Goal: Information Seeking & Learning: Learn about a topic

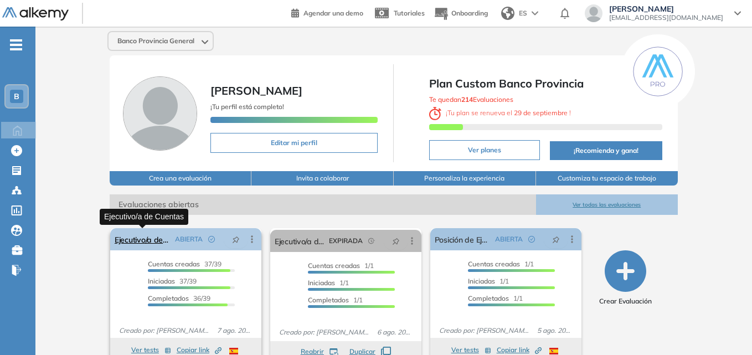
click at [145, 239] on link "Ejecutivo/a de Cuentas" at bounding box center [143, 239] width 56 height 22
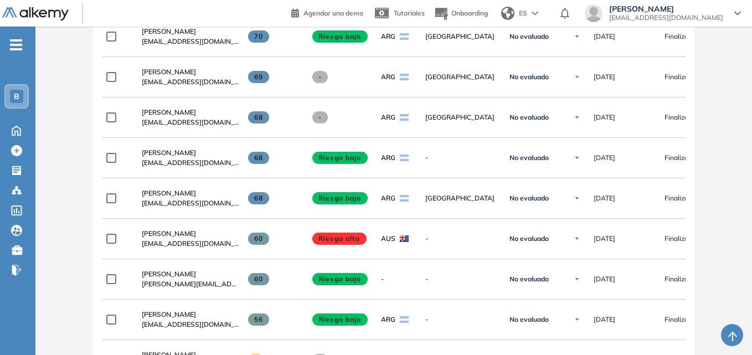
scroll to position [1698, 0]
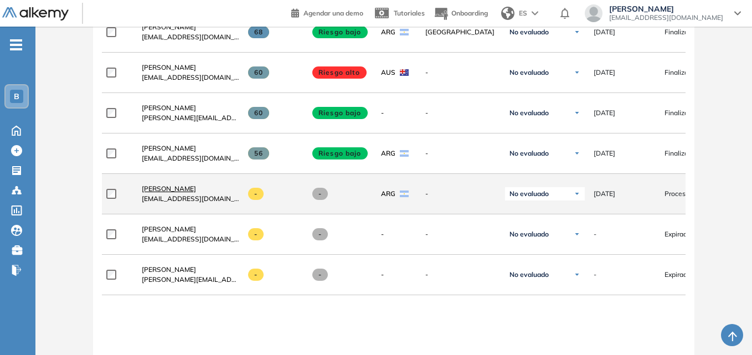
click at [156, 190] on span "[PERSON_NAME]" at bounding box center [169, 188] width 54 height 8
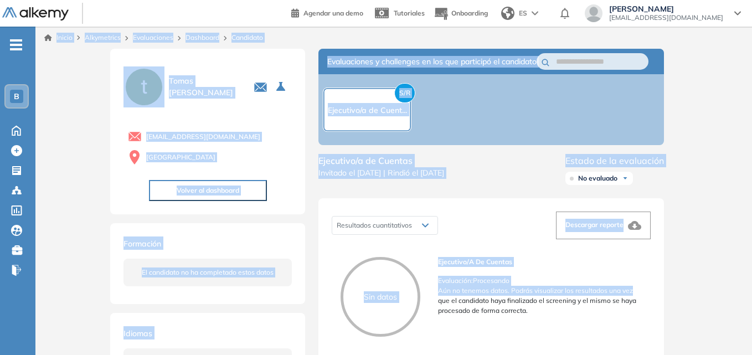
drag, startPoint x: 38, startPoint y: 35, endPoint x: 719, endPoint y: 208, distance: 702.4
click at [752, 294] on html "Perfil Todos los espacios Todos los espacios B Home Home Alkymetrics Alkymetric…" at bounding box center [376, 177] width 752 height 355
click at [718, 205] on div "Inicio Alkymetrics Evaluaciones Dashboard Candidato Duración : 00:00:00 Cantida…" at bounding box center [393, 359] width 717 height 664
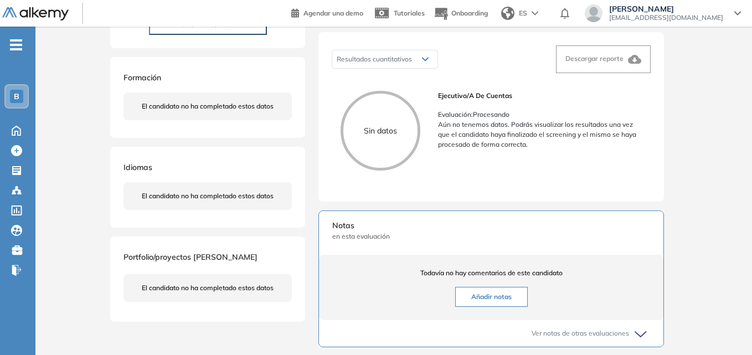
scroll to position [336, 0]
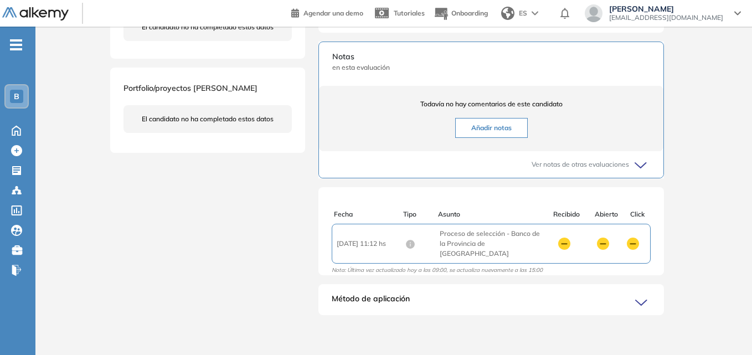
click at [640, 301] on icon at bounding box center [643, 303] width 16 height 16
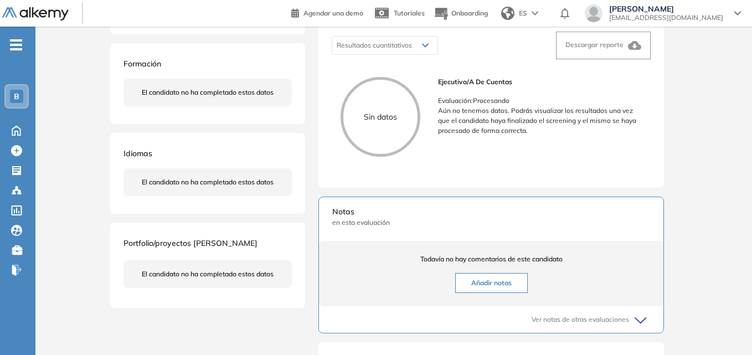
scroll to position [0, 0]
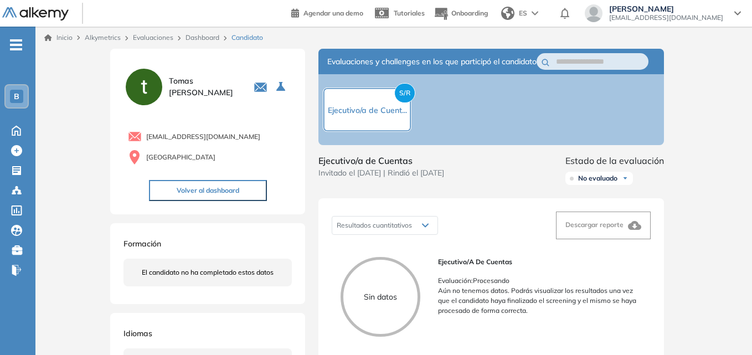
click at [140, 45] on div "Inicio Alkymetrics Evaluaciones Dashboard Candidato" at bounding box center [393, 38] width 717 height 22
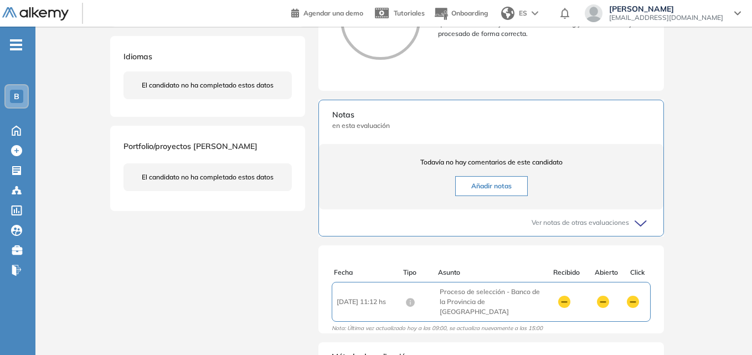
scroll to position [111, 0]
